Goal: Obtain resource: Download file/media

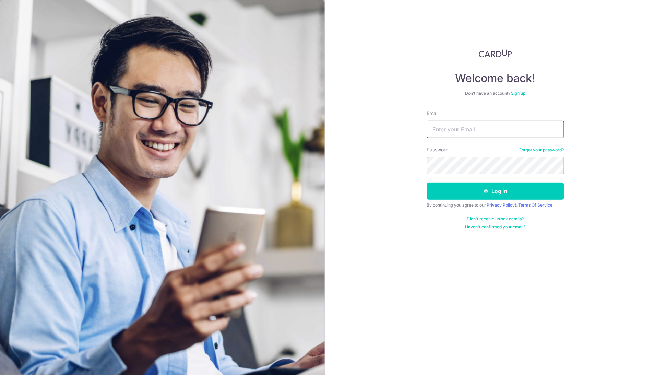
type input "[PERSON_NAME][EMAIL_ADDRESS][DOMAIN_NAME]"
click at [483, 197] on button "Log in" at bounding box center [495, 190] width 137 height 17
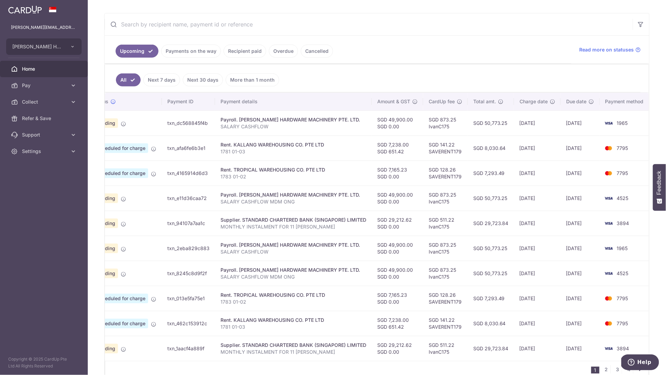
scroll to position [0, 30]
click at [249, 50] on link "Recipient paid" at bounding box center [244, 51] width 42 height 13
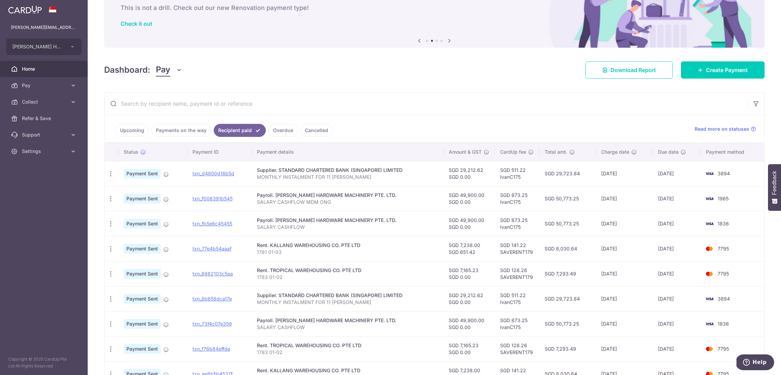
scroll to position [41, 0]
click at [108, 272] on icon "button" at bounding box center [110, 272] width 7 height 7
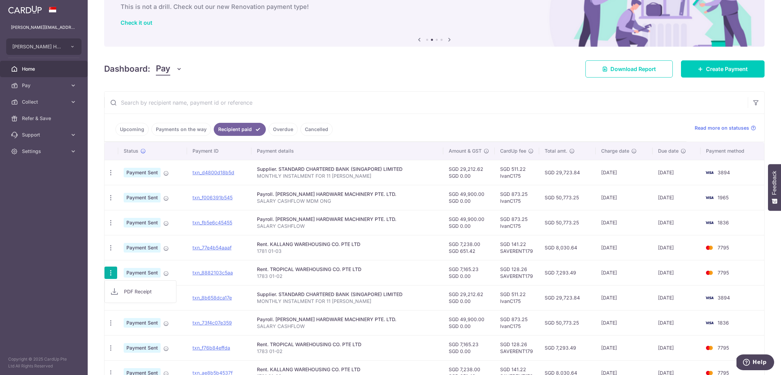
click at [124, 290] on span "PDF Receipt" at bounding box center [147, 291] width 47 height 7
click at [109, 248] on icon "button" at bounding box center [110, 247] width 7 height 7
click at [144, 269] on span "PDF Receipt" at bounding box center [147, 266] width 47 height 7
click at [112, 221] on icon "button" at bounding box center [110, 222] width 7 height 7
click at [125, 244] on span "PDF Receipt" at bounding box center [147, 241] width 47 height 7
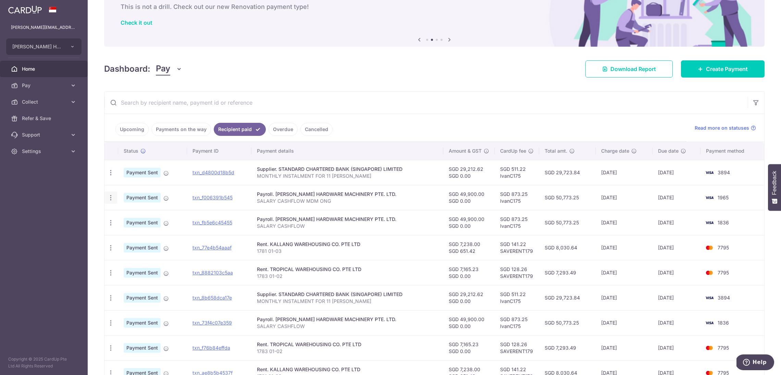
click at [110, 201] on icon "button" at bounding box center [110, 197] width 7 height 7
click at [139, 215] on span "PDF Receipt" at bounding box center [147, 216] width 47 height 7
click at [114, 172] on icon "button" at bounding box center [110, 172] width 7 height 7
click at [130, 187] on link "PDF Receipt" at bounding box center [140, 191] width 71 height 16
click at [135, 130] on link "Upcoming" at bounding box center [131, 129] width 33 height 13
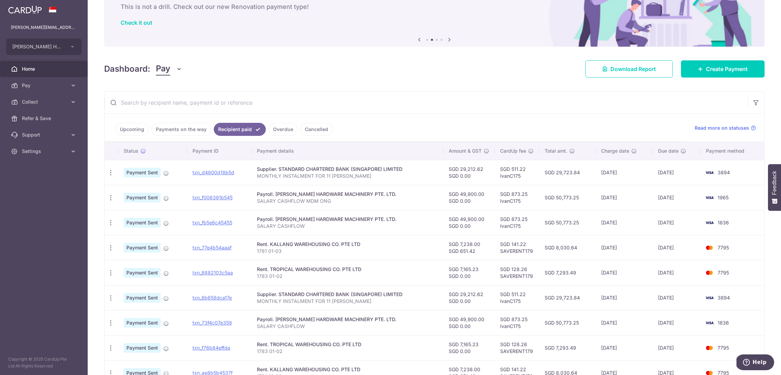
scroll to position [0, 0]
